Goal: Task Accomplishment & Management: Use online tool/utility

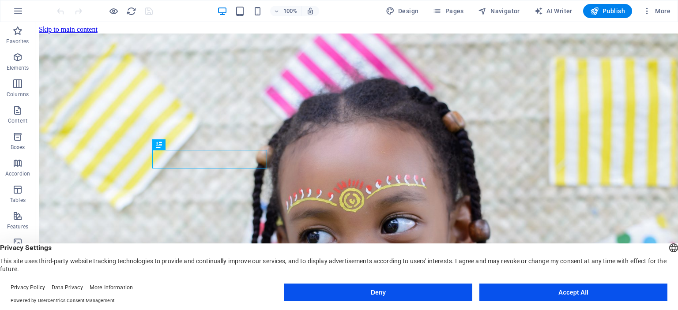
scroll to position [238, 0]
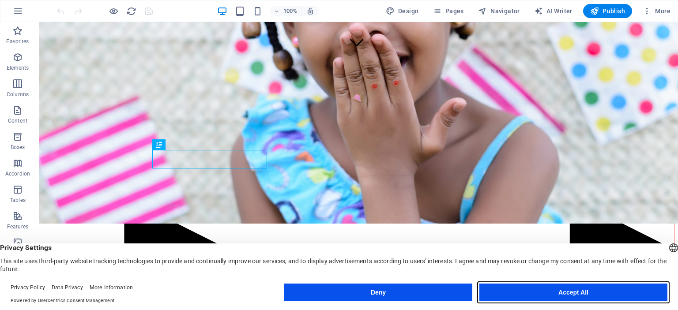
click at [565, 296] on button "Accept All" at bounding box center [573, 293] width 188 height 18
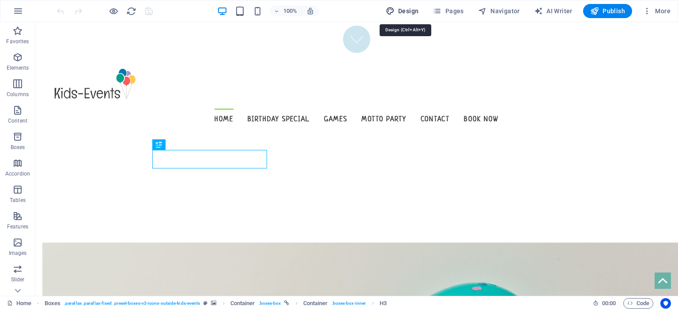
click at [415, 9] on span "Design" at bounding box center [402, 11] width 33 height 9
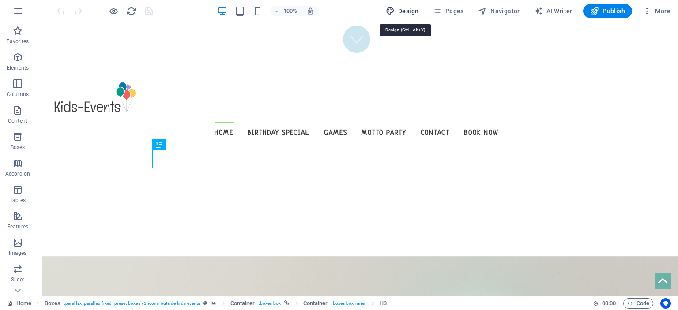
click at [415, 9] on span "Design" at bounding box center [402, 11] width 33 height 9
select select "px"
select select "300"
select select "px"
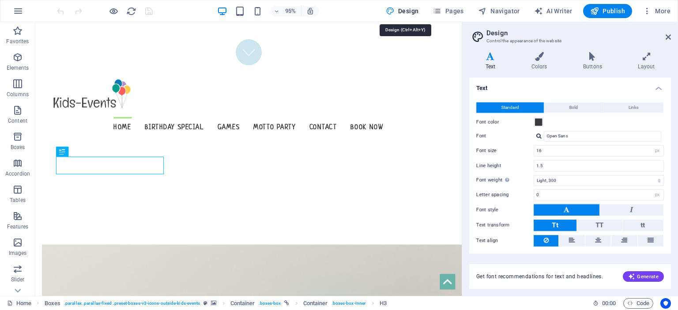
click at [415, 9] on span "Design" at bounding box center [402, 11] width 33 height 9
click at [670, 35] on icon at bounding box center [667, 37] width 5 height 7
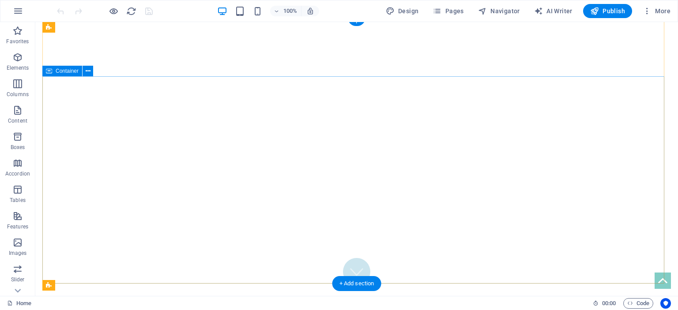
scroll to position [0, 0]
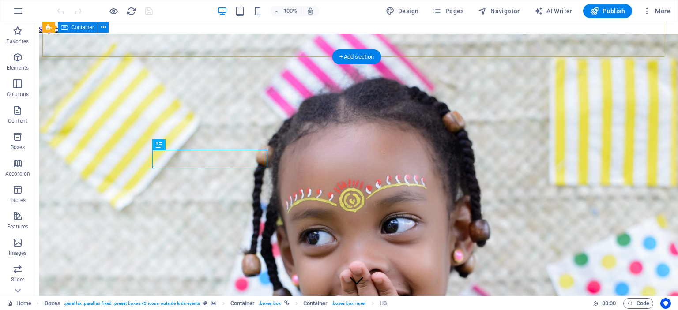
scroll to position [238, 0]
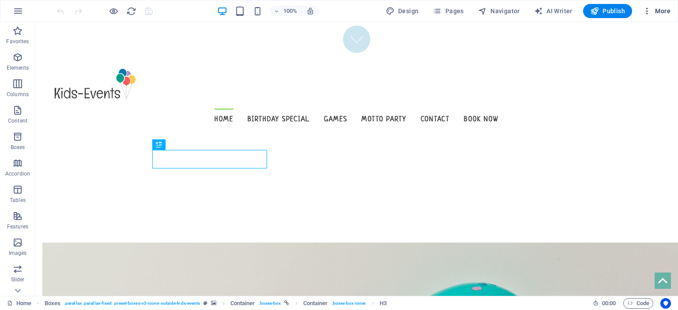
click at [658, 15] on span "More" at bounding box center [656, 11] width 28 height 9
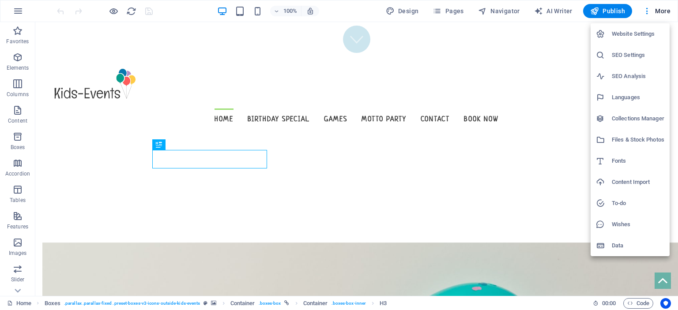
click at [20, 40] on div at bounding box center [339, 155] width 678 height 310
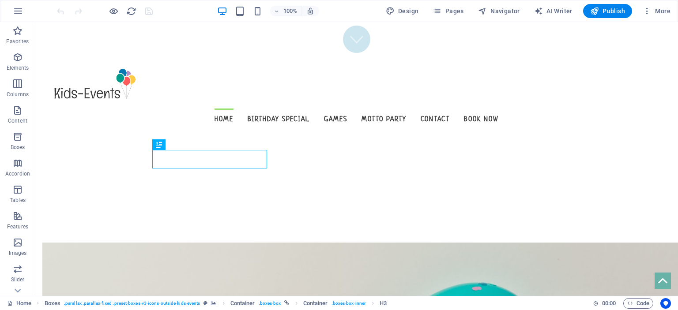
click at [14, 59] on icon "button" at bounding box center [17, 57] width 11 height 11
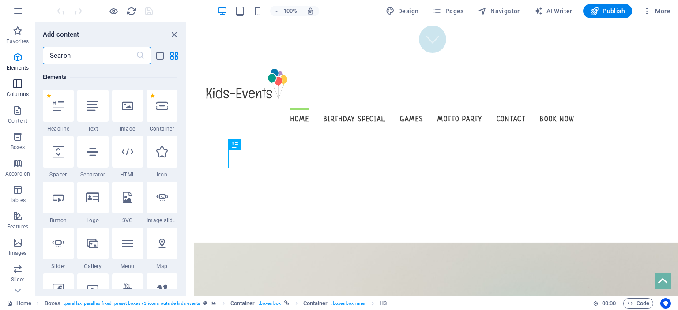
click at [19, 91] on p "Columns" at bounding box center [18, 94] width 22 height 7
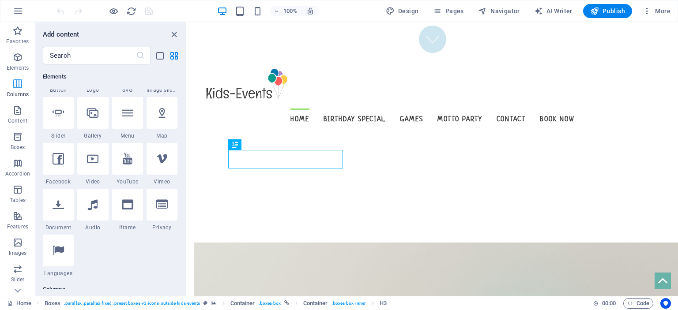
scroll to position [436, 0]
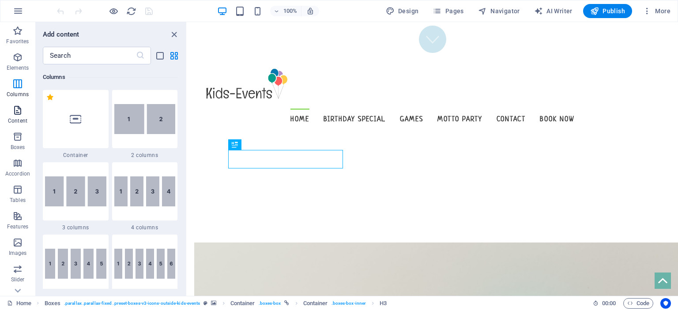
click at [25, 115] on span "Content" at bounding box center [17, 115] width 35 height 21
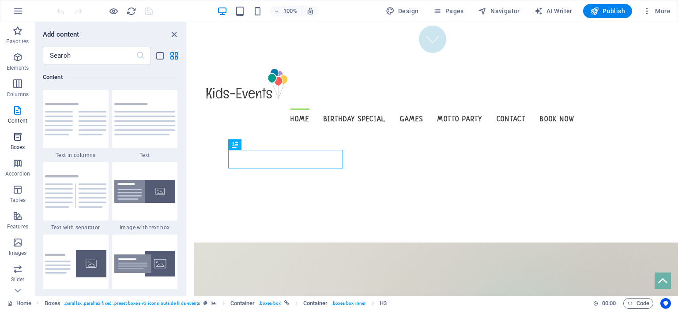
click at [14, 147] on p "Boxes" at bounding box center [18, 147] width 15 height 7
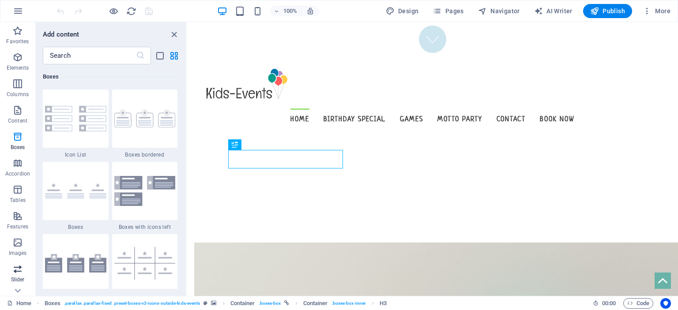
scroll to position [123, 0]
click at [15, 12] on icon "button" at bounding box center [18, 11] width 11 height 11
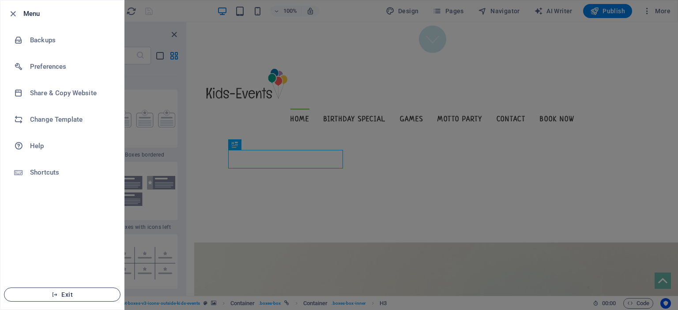
click at [69, 297] on span "Exit" at bounding box center [61, 294] width 101 height 7
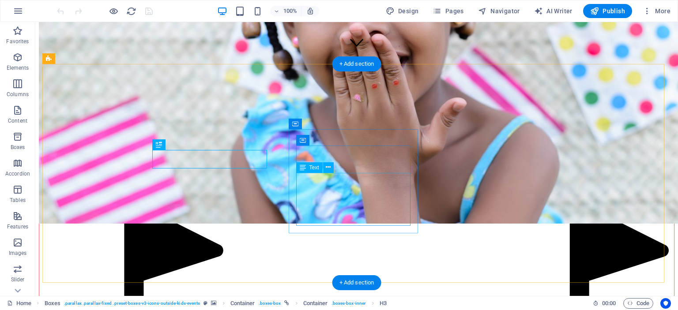
scroll to position [238, 0]
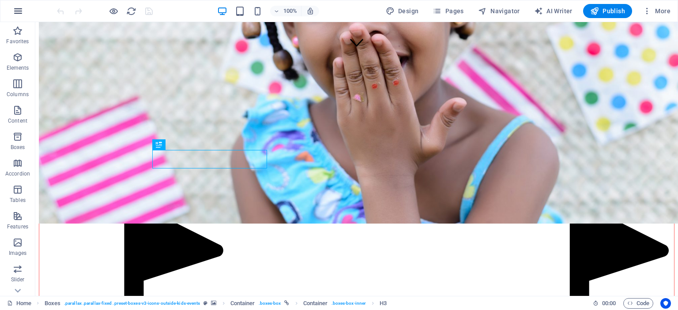
click at [20, 11] on icon "button" at bounding box center [18, 11] width 11 height 11
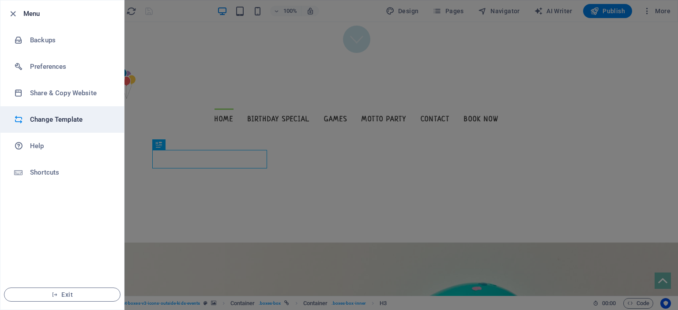
click at [48, 124] on h6 "Change Template" at bounding box center [71, 119] width 82 height 11
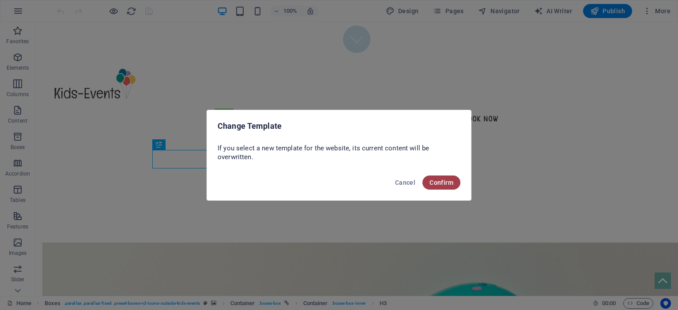
click at [441, 182] on span "Confirm" at bounding box center [441, 182] width 24 height 7
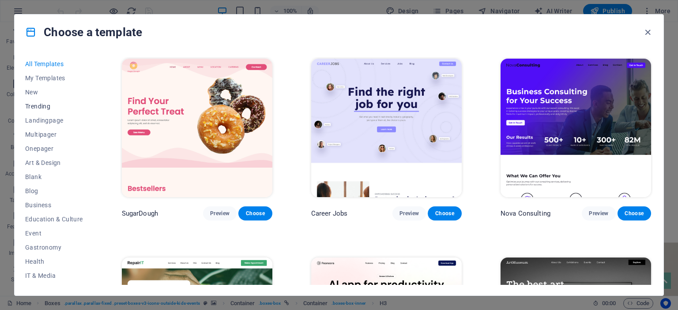
click at [30, 109] on span "Trending" at bounding box center [54, 106] width 58 height 7
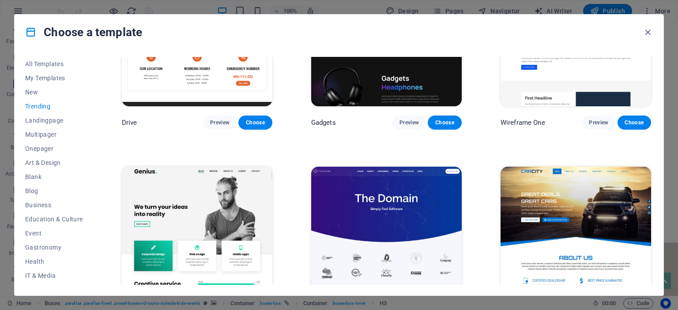
scroll to position [735, 0]
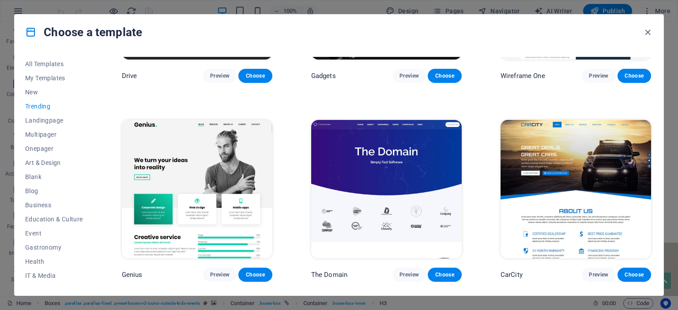
click at [236, 169] on img at bounding box center [197, 189] width 150 height 139
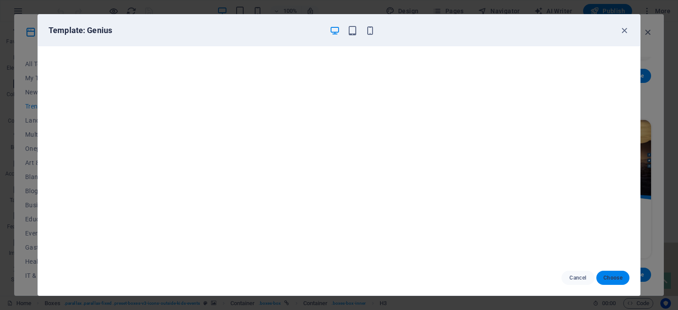
click at [611, 279] on span "Choose" at bounding box center [612, 277] width 19 height 7
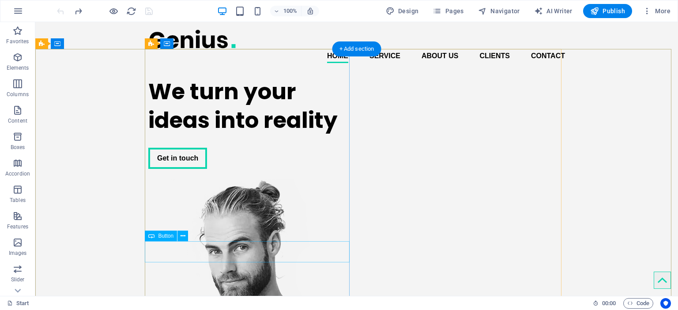
scroll to position [147, 0]
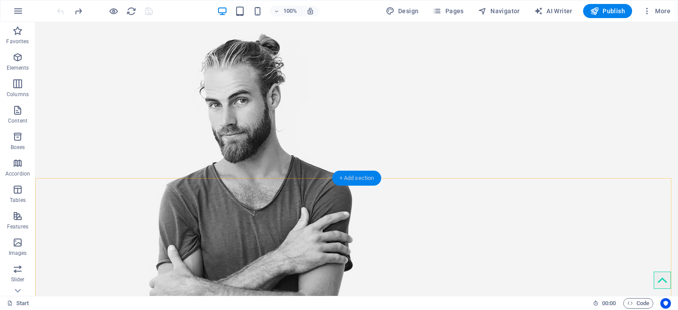
click at [363, 181] on div "+ Add section" at bounding box center [356, 178] width 49 height 15
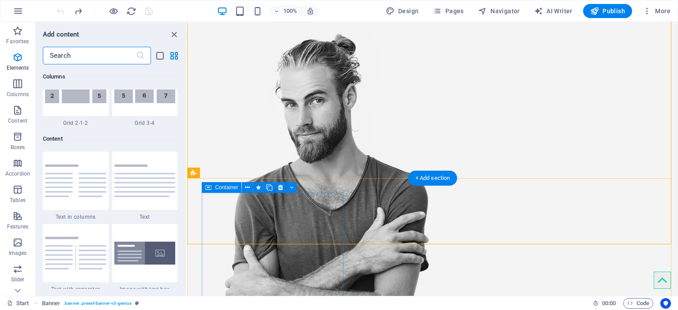
scroll to position [1544, 0]
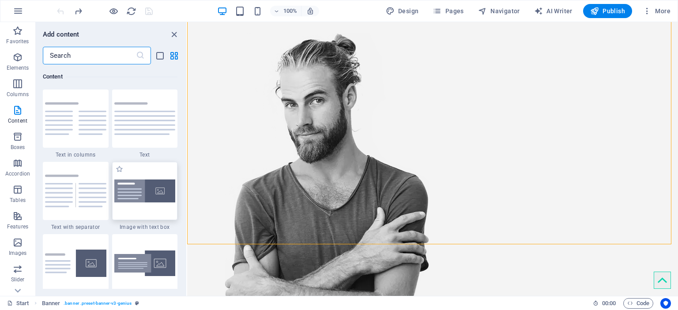
click at [137, 197] on img at bounding box center [144, 191] width 61 height 23
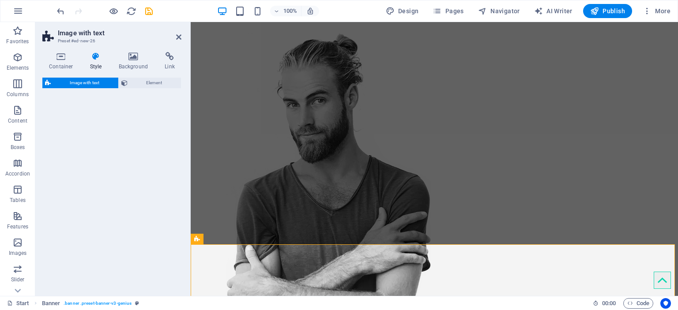
select select "rem"
select select "px"
select select "preset-text-with-image-v4-boxed"
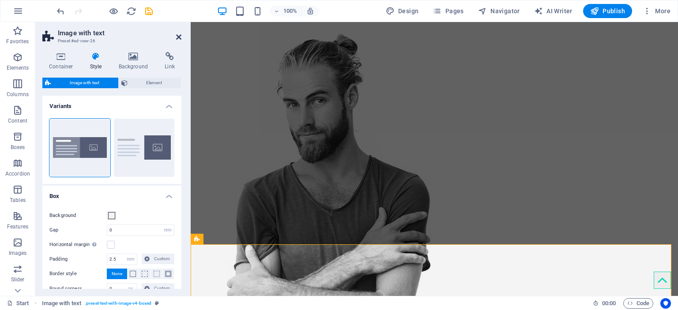
click at [180, 35] on icon at bounding box center [178, 37] width 5 height 7
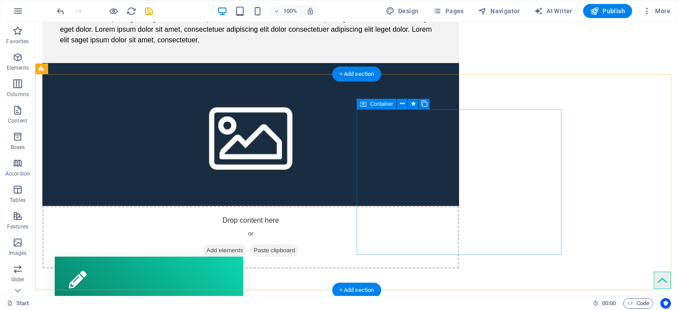
scroll to position [735, 0]
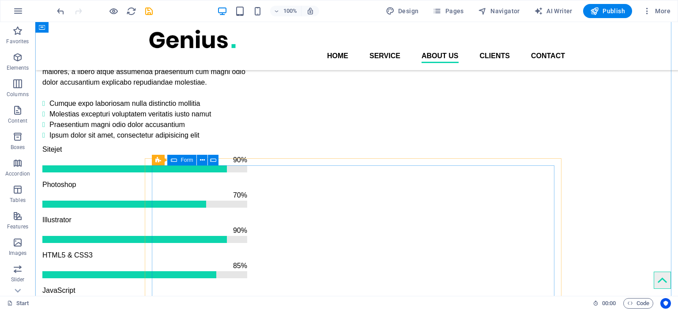
scroll to position [1106, 0]
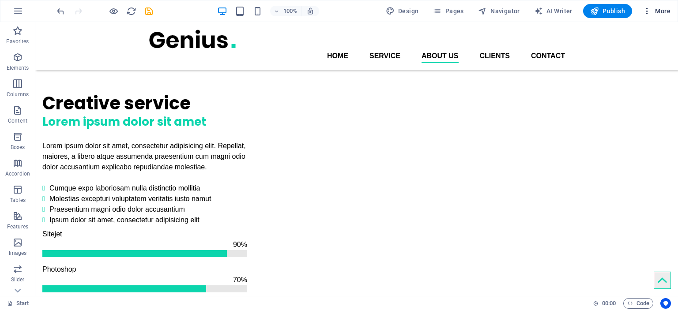
click at [646, 15] on button "More" at bounding box center [656, 11] width 35 height 14
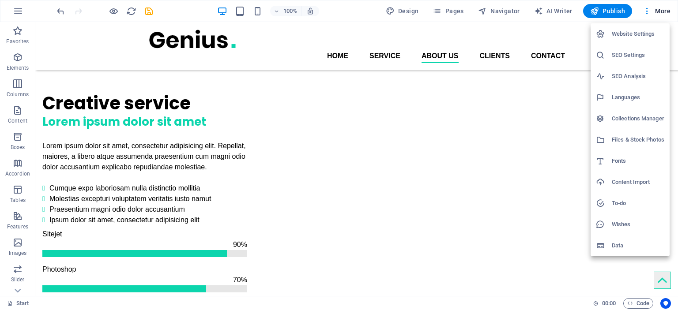
click at [644, 12] on div at bounding box center [339, 155] width 678 height 310
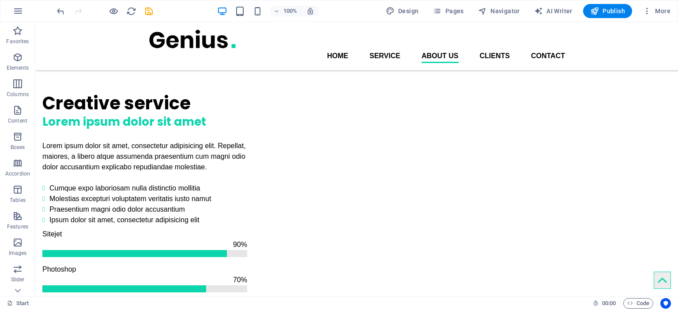
click at [649, 11] on icon "button" at bounding box center [646, 11] width 9 height 9
